Goal: Check status: Check status

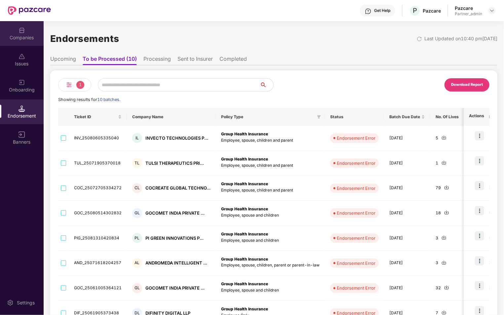
click at [15, 35] on div "Companies" at bounding box center [22, 37] width 44 height 7
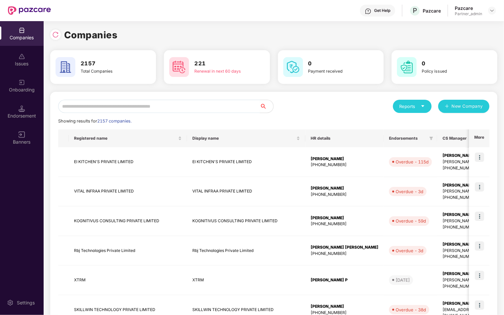
click at [116, 106] on input "text" at bounding box center [159, 106] width 202 height 13
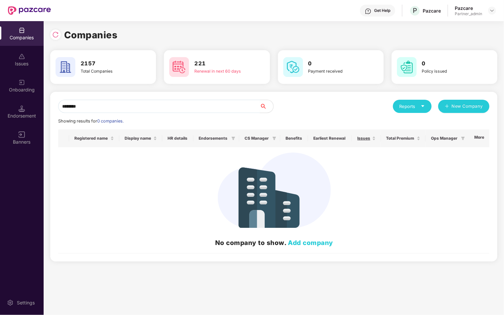
type input "*********"
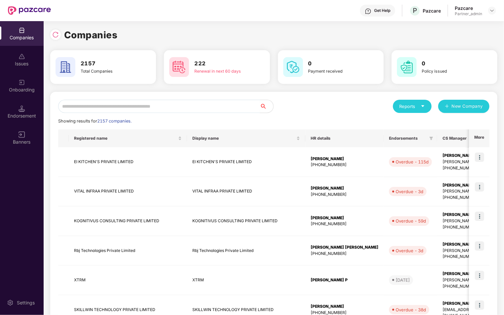
click at [83, 109] on input "text" at bounding box center [159, 106] width 202 height 13
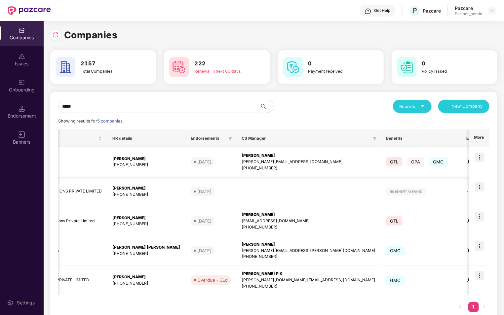
scroll to position [0, 239]
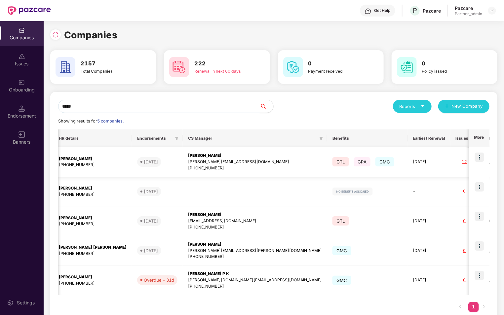
type input "*****"
click at [477, 158] on img at bounding box center [479, 157] width 9 height 9
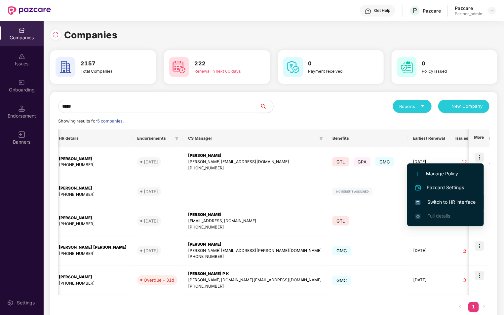
click at [450, 199] on span "Switch to HR interface" at bounding box center [446, 202] width 60 height 7
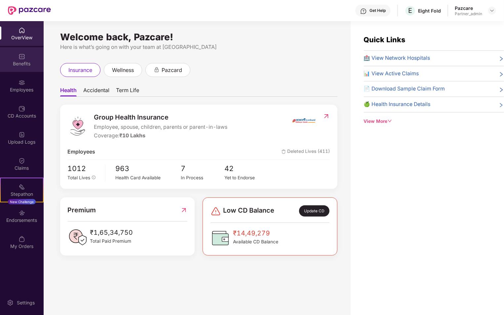
click at [33, 61] on div "Benefits" at bounding box center [22, 64] width 44 height 7
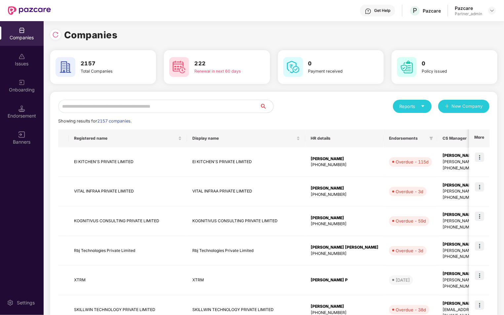
click at [168, 102] on input "text" at bounding box center [159, 106] width 202 height 13
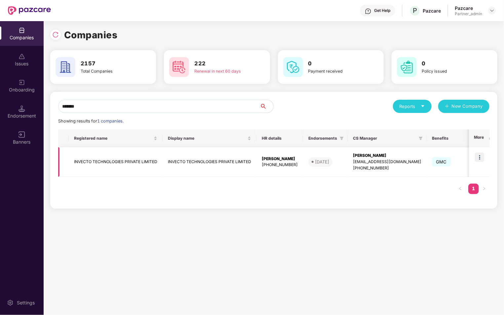
type input "*******"
click at [481, 158] on img at bounding box center [479, 157] width 9 height 9
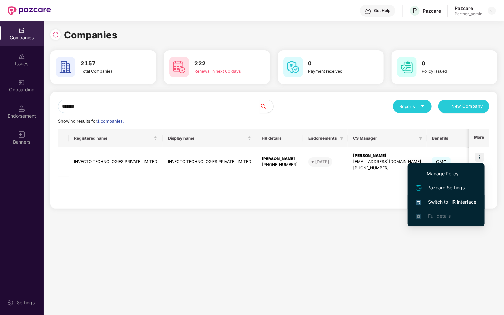
click at [447, 209] on li "Switch to HR interface" at bounding box center [446, 202] width 77 height 14
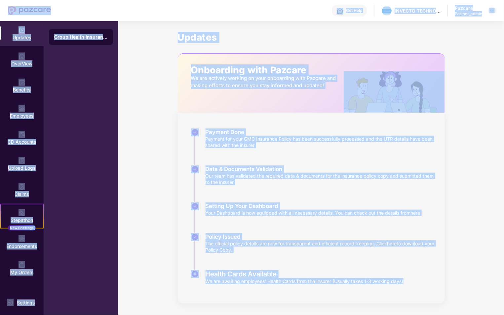
click at [140, 157] on div "Updates Onboarding with Pazcare We are actively working on your onboarding with…" at bounding box center [311, 167] width 386 height 293
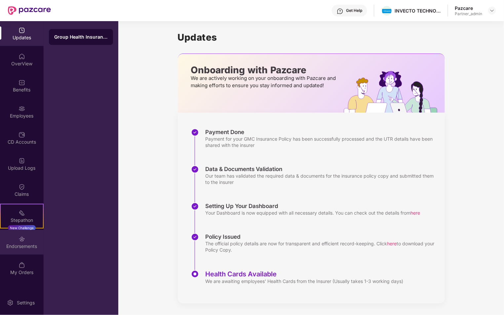
click at [25, 249] on div "Endorsements" at bounding box center [22, 246] width 44 height 7
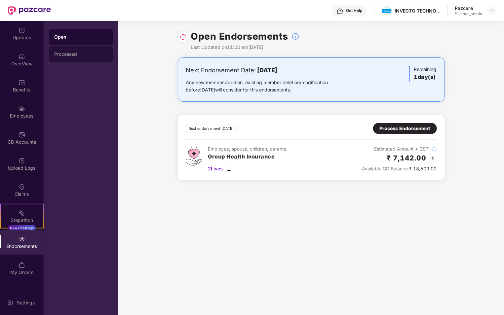
click at [66, 52] on div "Processed" at bounding box center [81, 54] width 54 height 5
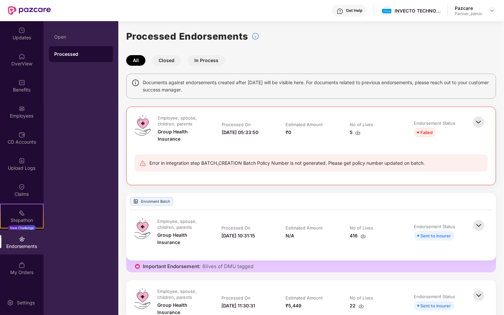
click at [480, 122] on img at bounding box center [479, 122] width 15 height 15
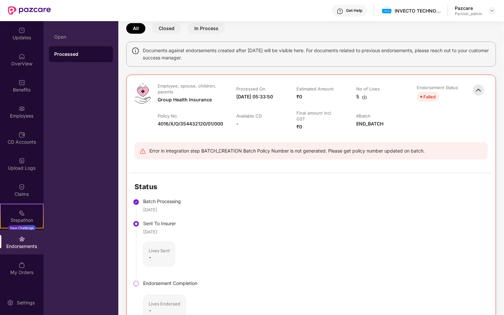
scroll to position [32, 0]
click at [475, 87] on img at bounding box center [479, 90] width 15 height 15
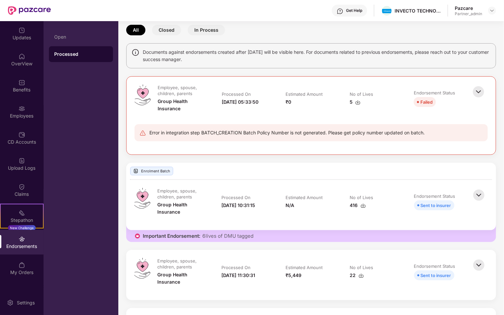
scroll to position [26, 0]
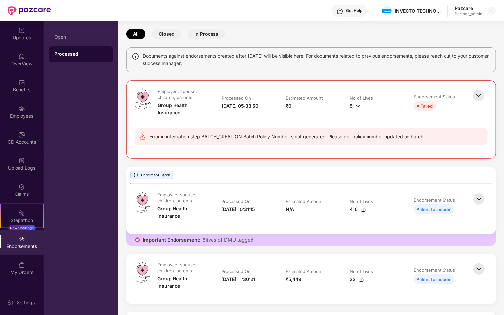
click at [340, 137] on div "Error in integration step BATCH_CREATION Batch Policy Number is not generated. …" at bounding box center [286, 136] width 275 height 7
click at [224, 136] on div "Error in integration step BATCH_CREATION Batch Policy Number is not generated. …" at bounding box center [286, 136] width 275 height 7
click at [229, 138] on div "Error in integration step BATCH_CREATION Batch Policy Number is not generated. …" at bounding box center [286, 136] width 275 height 7
click at [233, 138] on div "Error in integration step BATCH_CREATION Batch Policy Number is not generated. …" at bounding box center [286, 136] width 275 height 7
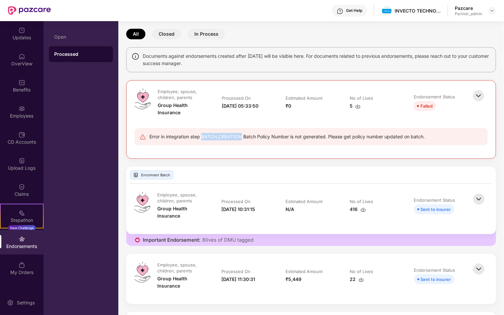
click at [233, 138] on div "Error in integration step BATCH_CREATION Batch Policy Number is not generated. …" at bounding box center [286, 136] width 275 height 7
click at [197, 138] on div "Error in integration step BATCH_CREATION Batch Policy Number is not generated. …" at bounding box center [286, 136] width 275 height 7
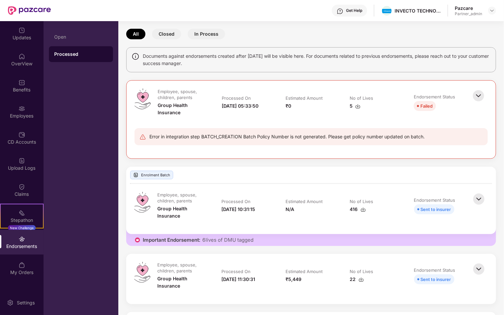
click at [197, 138] on div "Error in integration step BATCH_CREATION Batch Policy Number is not generated. …" at bounding box center [286, 136] width 275 height 7
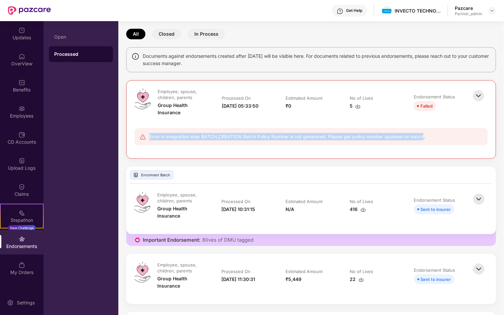
drag, startPoint x: 423, startPoint y: 136, endPoint x: 180, endPoint y: 131, distance: 243.1
click at [180, 131] on div "Error in integration step BATCH_CREATION Batch Policy Number is not generated. …" at bounding box center [311, 136] width 353 height 17
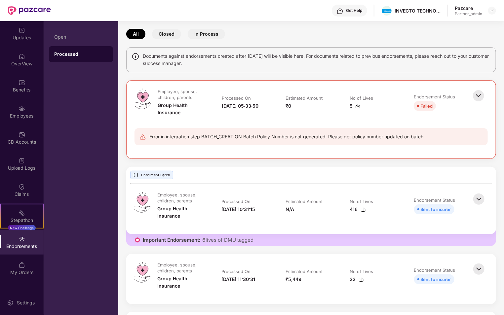
click at [270, 119] on td "Processed On [DATE] 05:33:50" at bounding box center [247, 106] width 64 height 34
click at [221, 136] on div "Error in integration step BATCH_CREATION Batch Policy Number is not generated. …" at bounding box center [286, 136] width 275 height 7
drag, startPoint x: 196, startPoint y: 137, endPoint x: 311, endPoint y: 134, distance: 115.1
click at [311, 134] on div "Error in integration step BATCH_CREATION Batch Policy Number is not generated. …" at bounding box center [286, 136] width 275 height 7
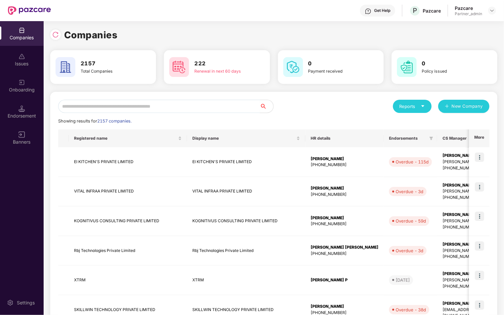
click at [113, 102] on input "text" at bounding box center [159, 106] width 202 height 13
click at [27, 100] on div "Endorsement" at bounding box center [22, 112] width 44 height 25
